Goal: Navigation & Orientation: Find specific page/section

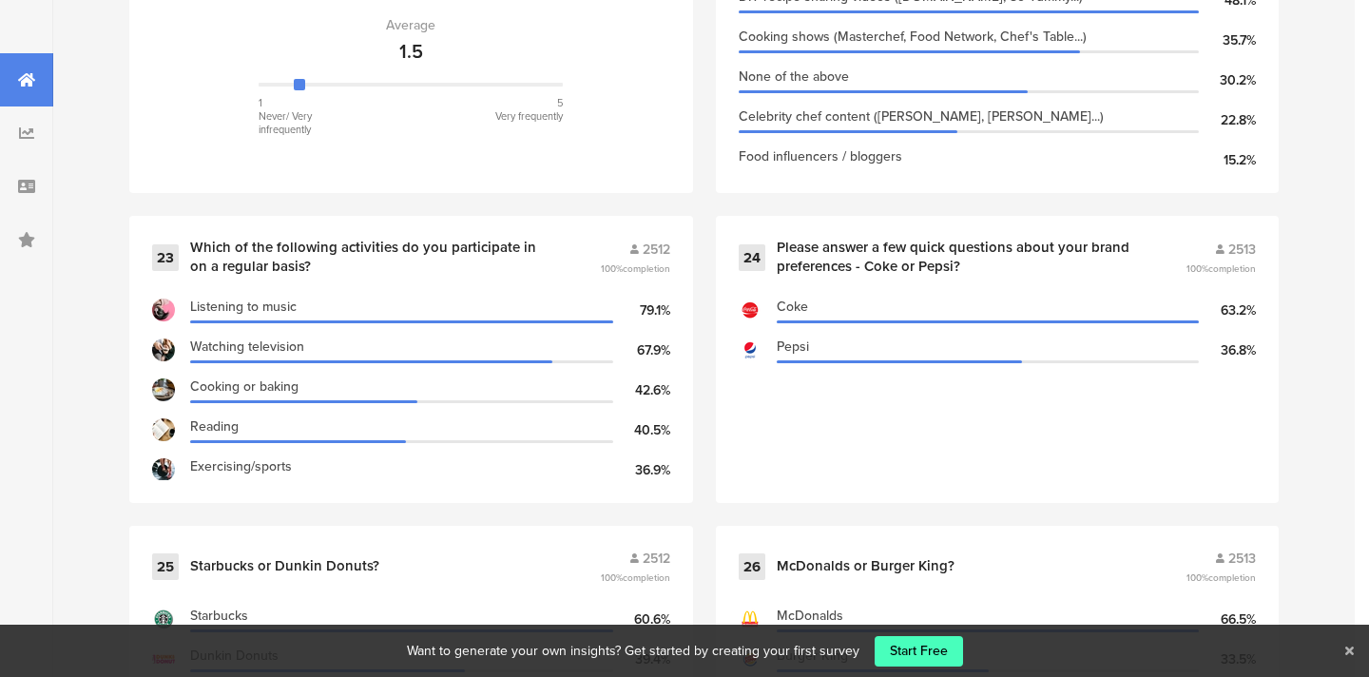
scroll to position [4060, 0]
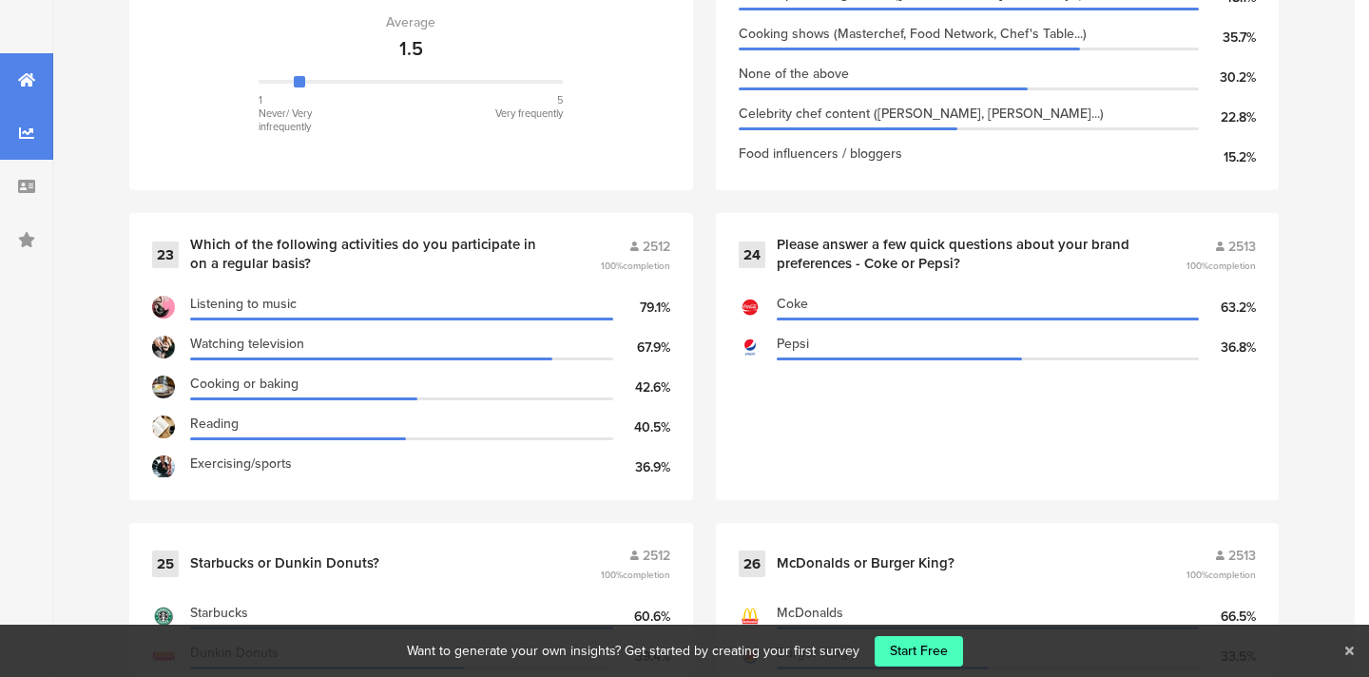
click at [28, 136] on icon at bounding box center [26, 132] width 15 height 15
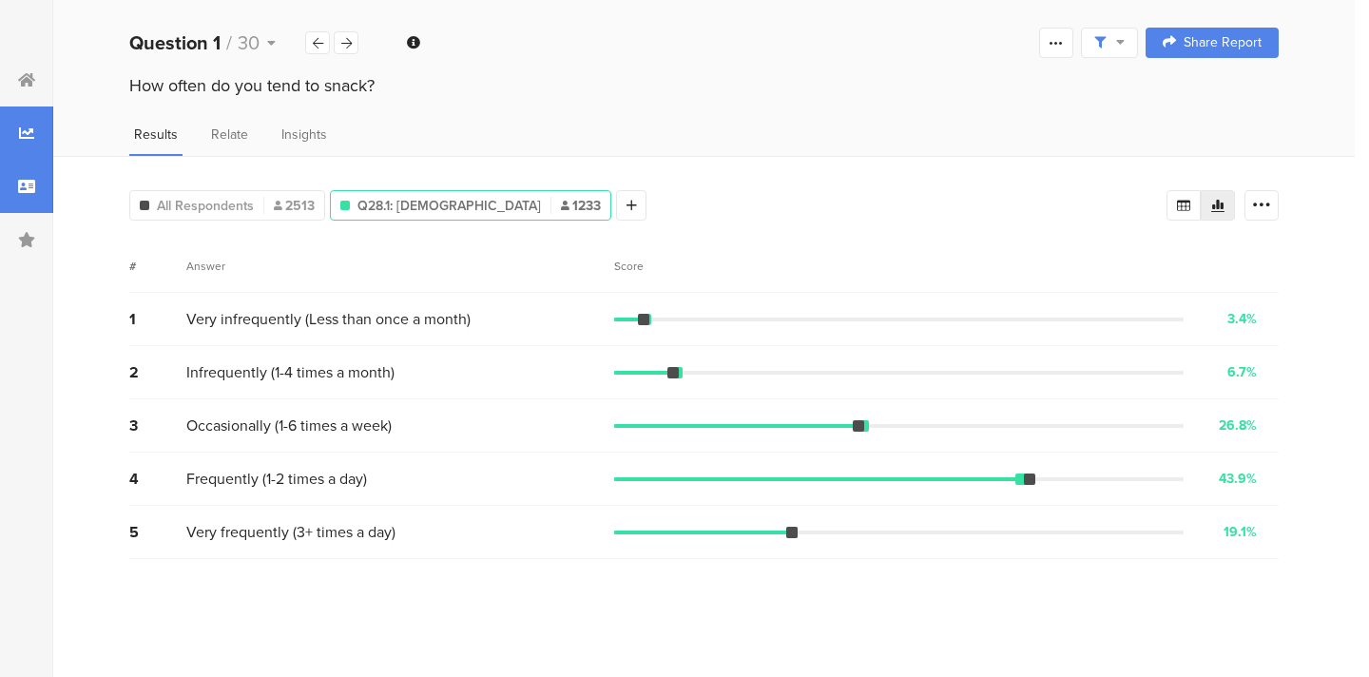
click at [34, 192] on icon at bounding box center [26, 186] width 17 height 15
click at [23, 190] on icon at bounding box center [26, 186] width 17 height 15
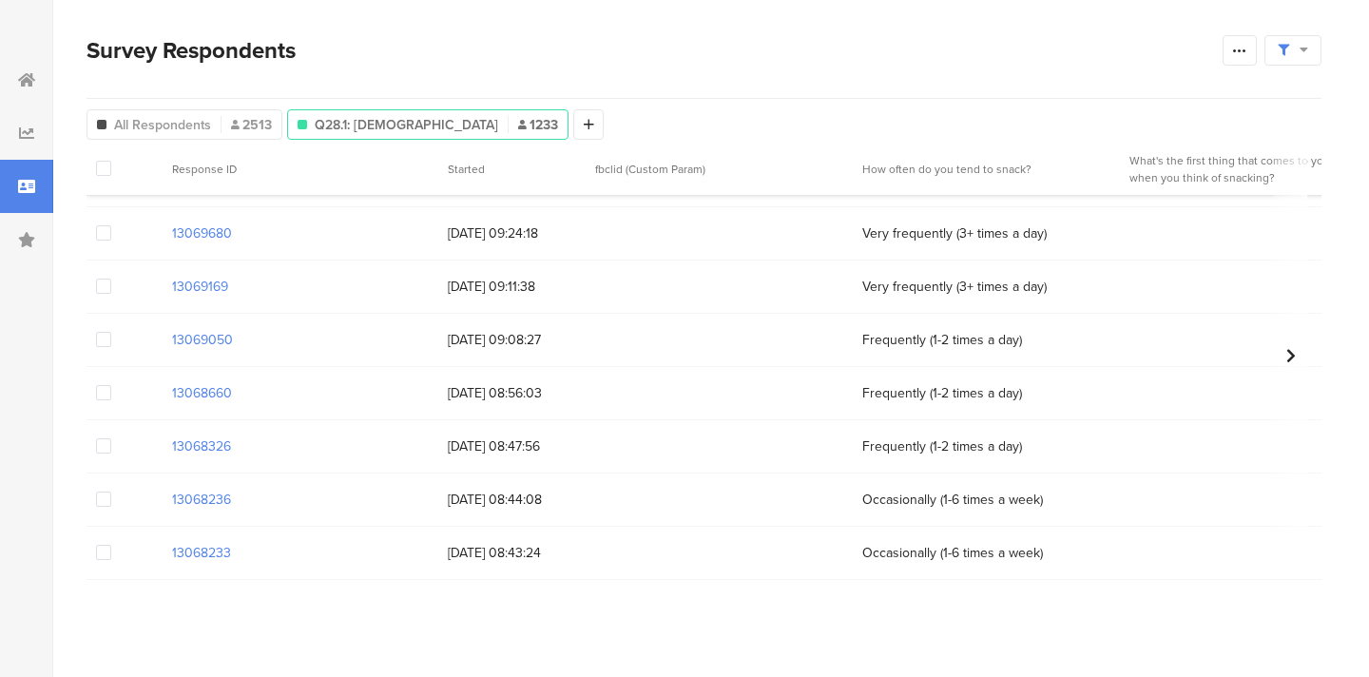
scroll to position [931, 0]
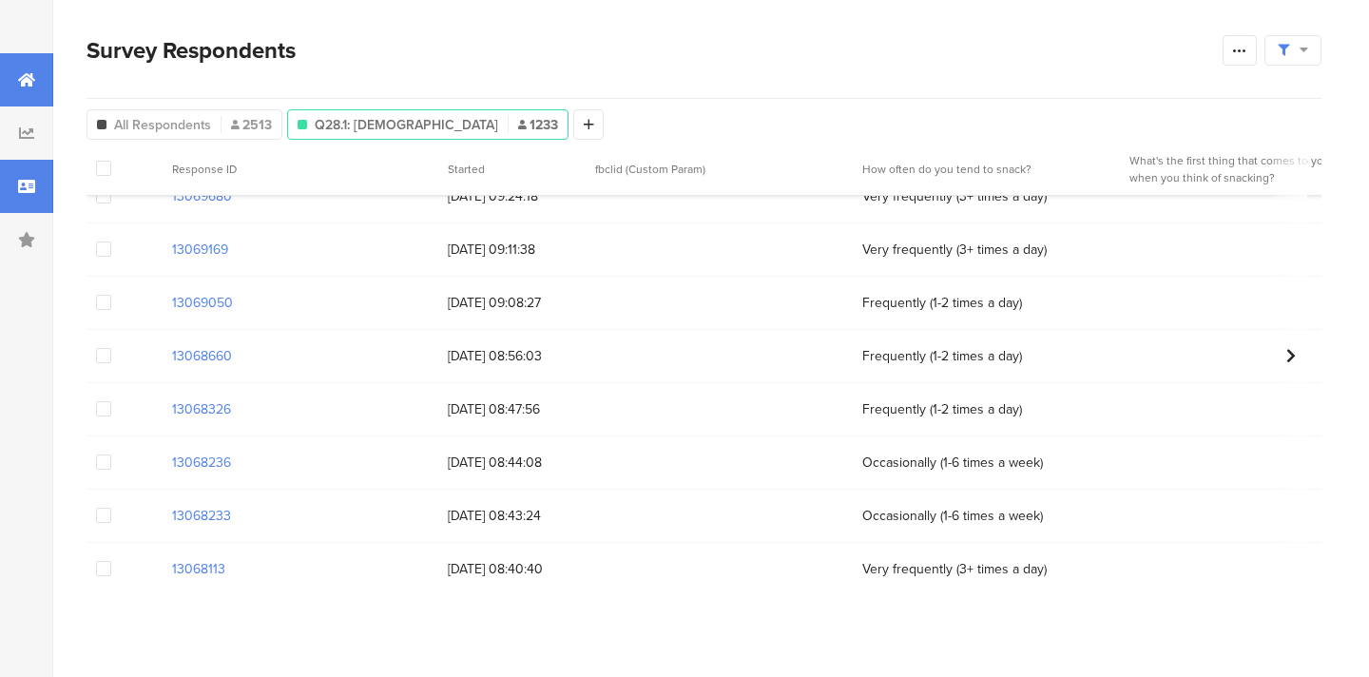
click at [33, 81] on icon at bounding box center [26, 79] width 17 height 15
